Goal: Find specific page/section: Find specific page/section

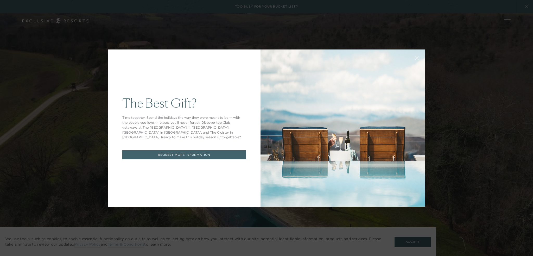
click at [416, 58] on icon at bounding box center [417, 58] width 4 height 4
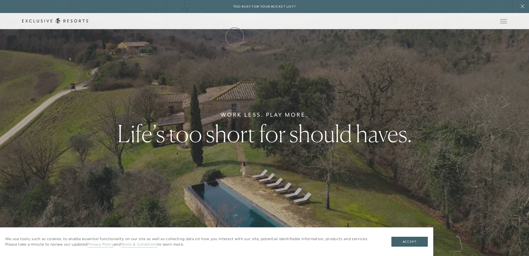
click at [0, 0] on link "The Collection" at bounding box center [0, 0] width 0 height 0
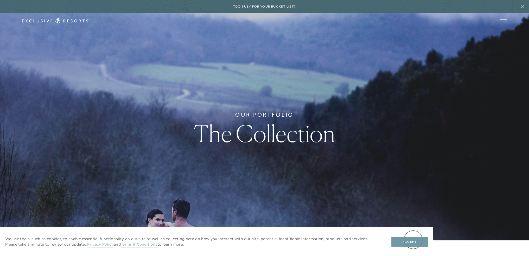
click at [413, 240] on button "Accept" at bounding box center [409, 241] width 36 height 10
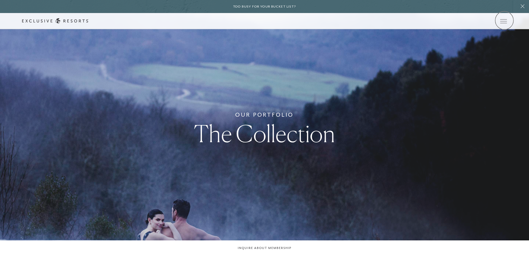
click at [0, 0] on icon at bounding box center [0, 0] width 0 height 0
click at [0, 0] on link at bounding box center [0, 0] width 0 height 0
click at [508, 19] on div "Schedule a Meeting Get Started Visit home page Member Login Schedule a Meeting …" at bounding box center [264, 21] width 529 height 16
click at [0, 0] on icon at bounding box center [0, 0] width 0 height 0
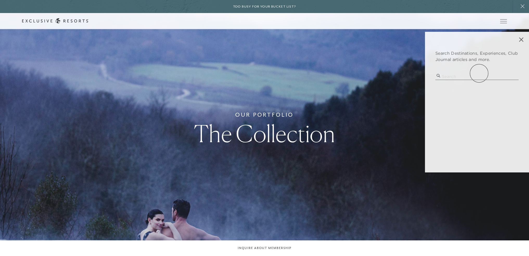
click at [479, 73] on input "search" at bounding box center [476, 76] width 83 height 7
type input "[GEOGRAPHIC_DATA]"
